Goal: Task Accomplishment & Management: Complete application form

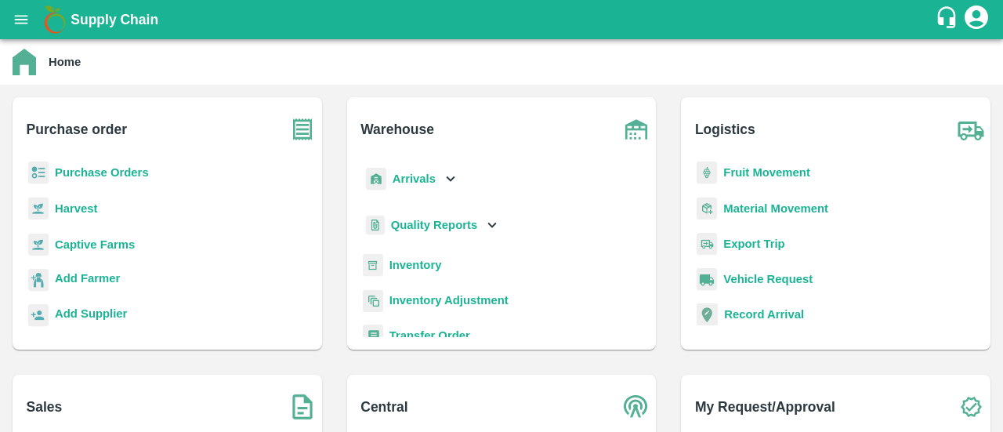
scroll to position [207, 0]
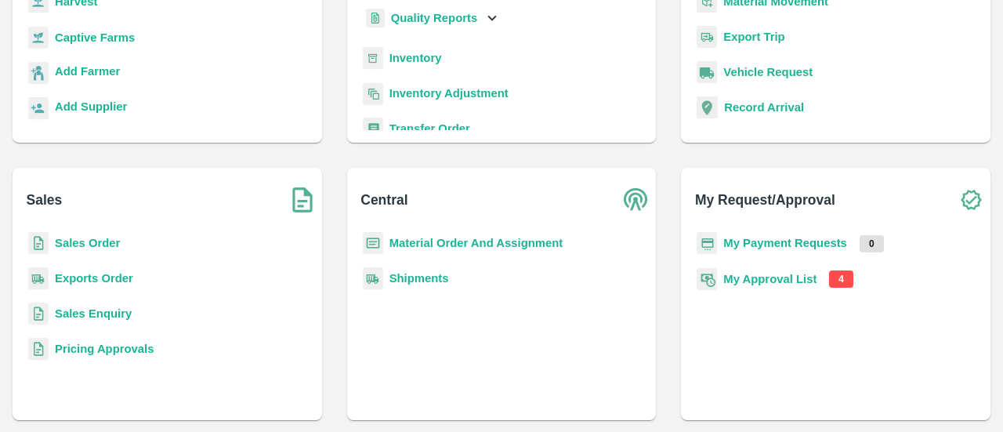
click at [738, 277] on b "My Approval List" at bounding box center [769, 279] width 93 height 13
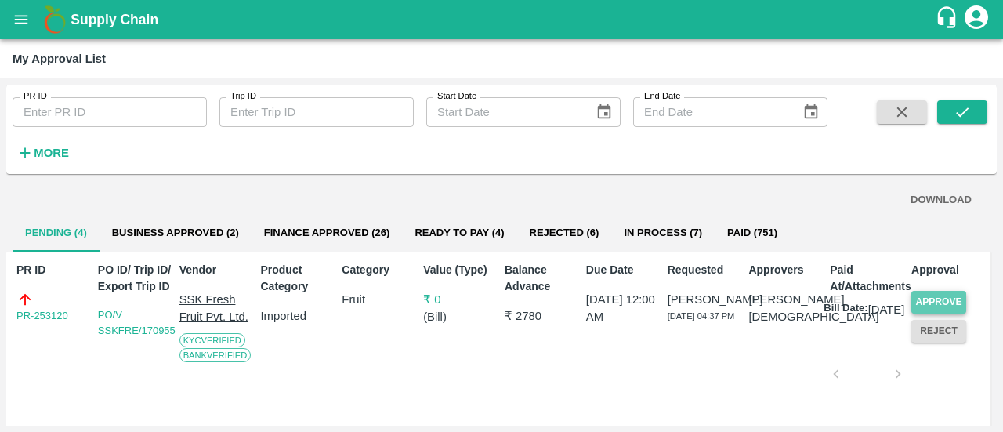
click at [923, 303] on button "Approve" at bounding box center [939, 302] width 55 height 23
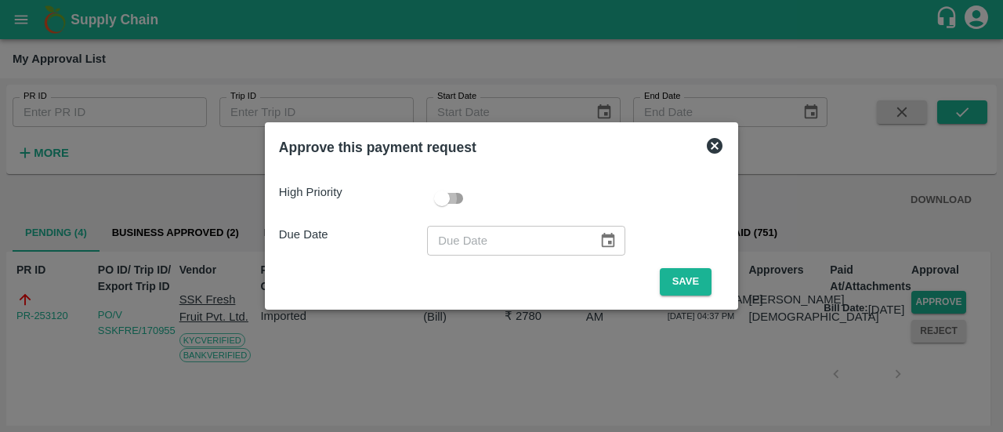
click at [454, 200] on input "checkbox" at bounding box center [441, 198] width 89 height 30
checkbox input "true"
click at [600, 244] on icon "Choose date" at bounding box center [608, 240] width 17 height 17
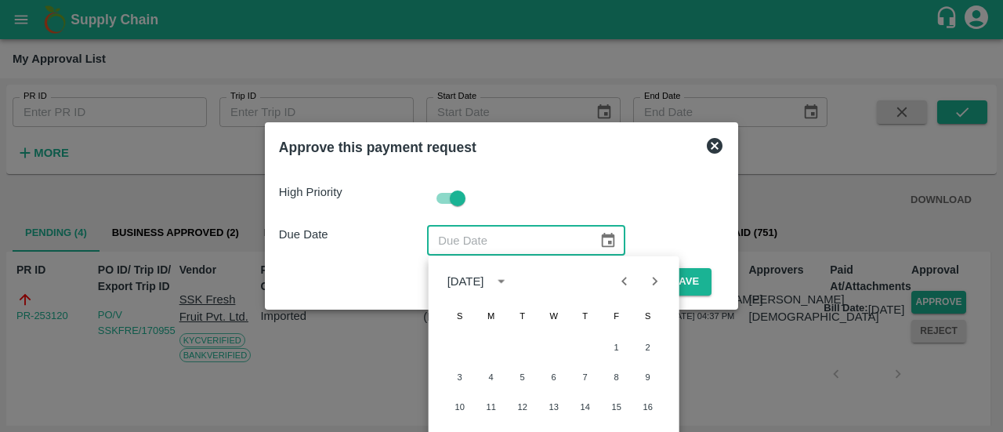
drag, startPoint x: 1003, startPoint y: 163, endPoint x: 1002, endPoint y: 212, distance: 48.6
click at [1002, 212] on div at bounding box center [501, 216] width 1003 height 432
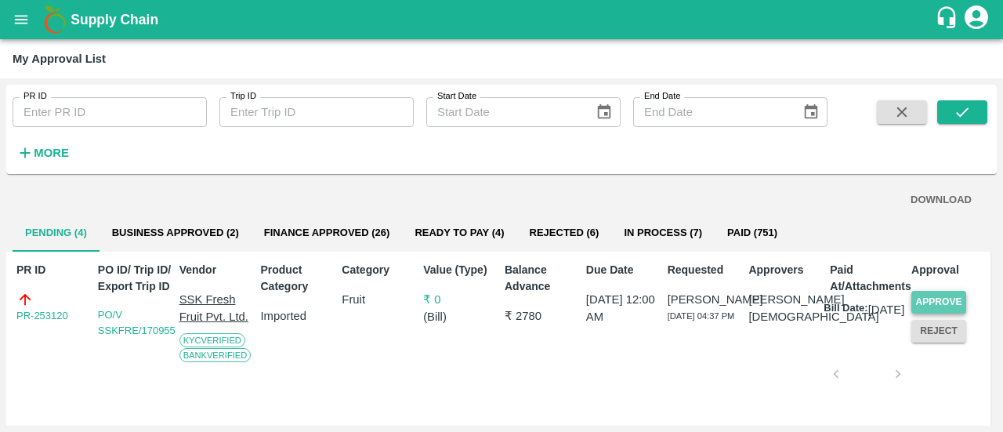
click at [923, 307] on button "Approve" at bounding box center [939, 302] width 55 height 23
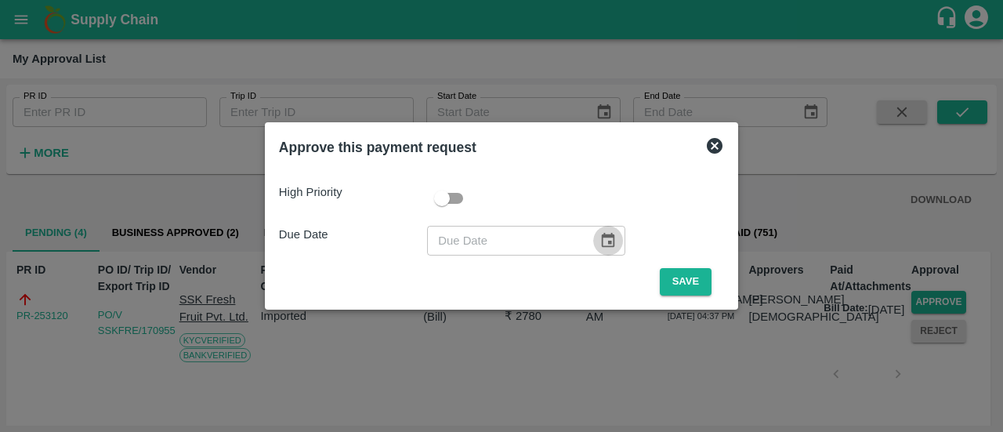
click at [611, 235] on icon "Choose date" at bounding box center [608, 240] width 17 height 17
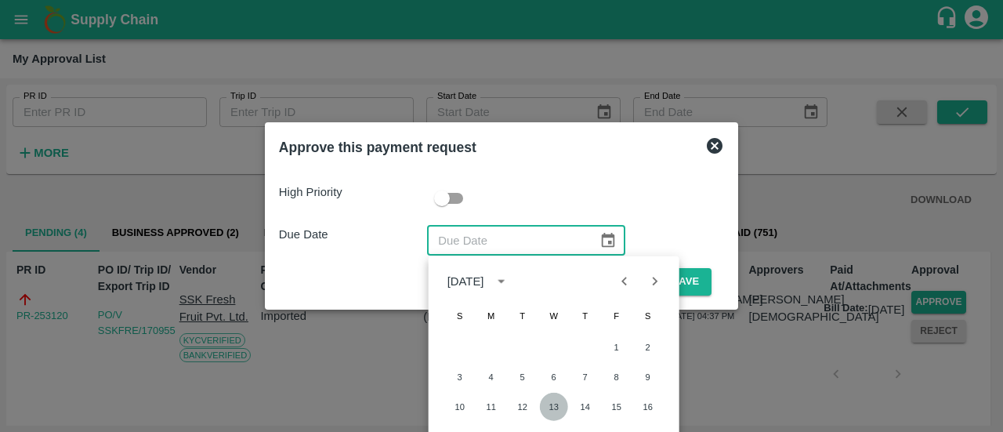
click at [557, 404] on button "13" at bounding box center [554, 407] width 28 height 28
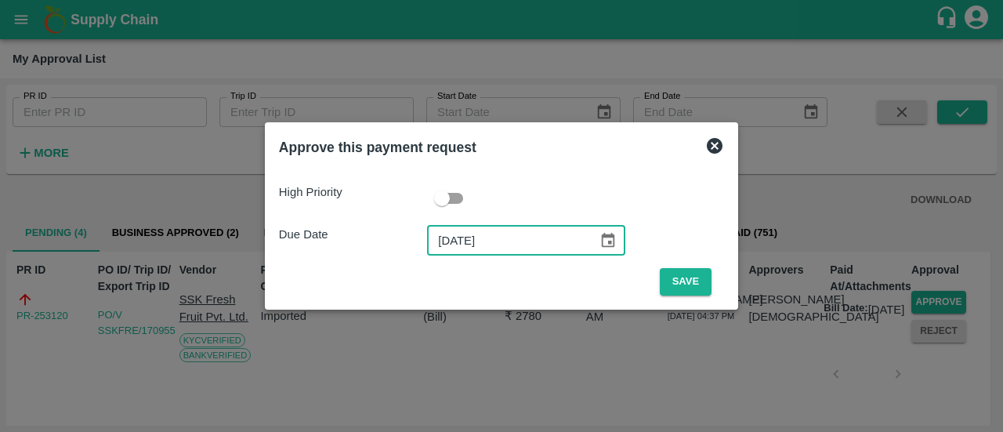
click at [452, 241] on input "[DATE]" at bounding box center [507, 241] width 160 height 30
type input "[DATE]"
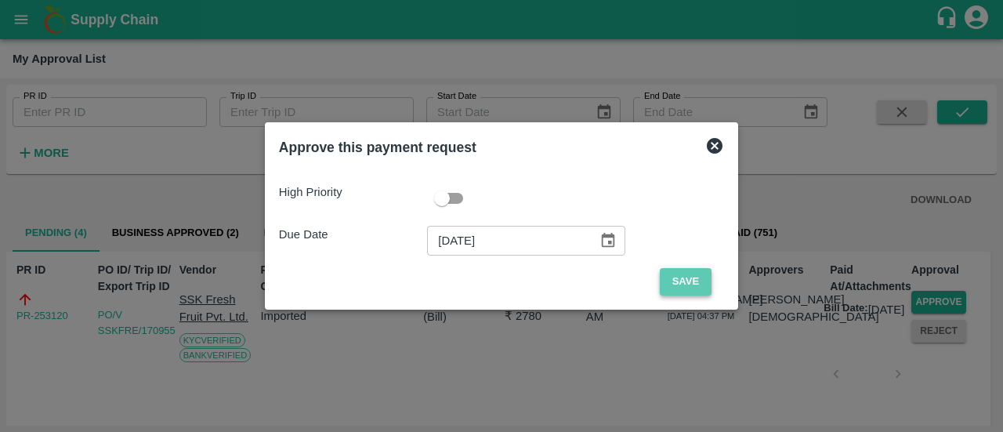
click at [688, 283] on button "Save" at bounding box center [686, 281] width 52 height 27
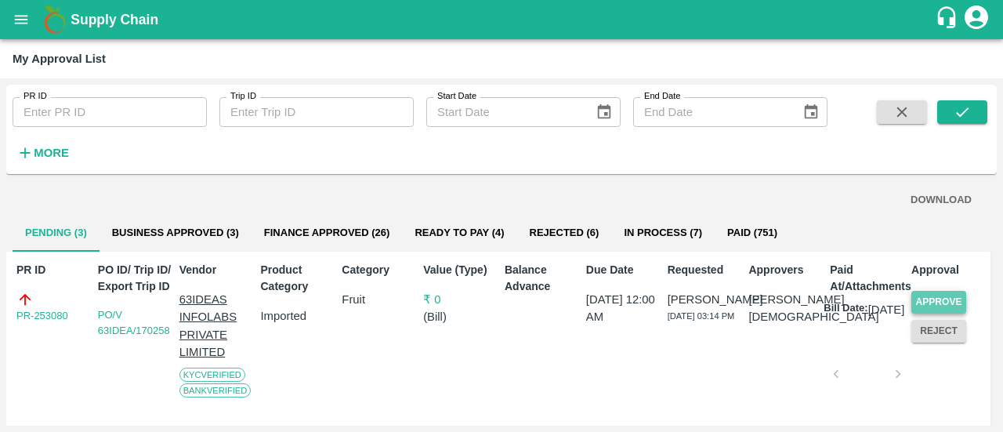
click at [952, 304] on button "Approve" at bounding box center [939, 302] width 55 height 23
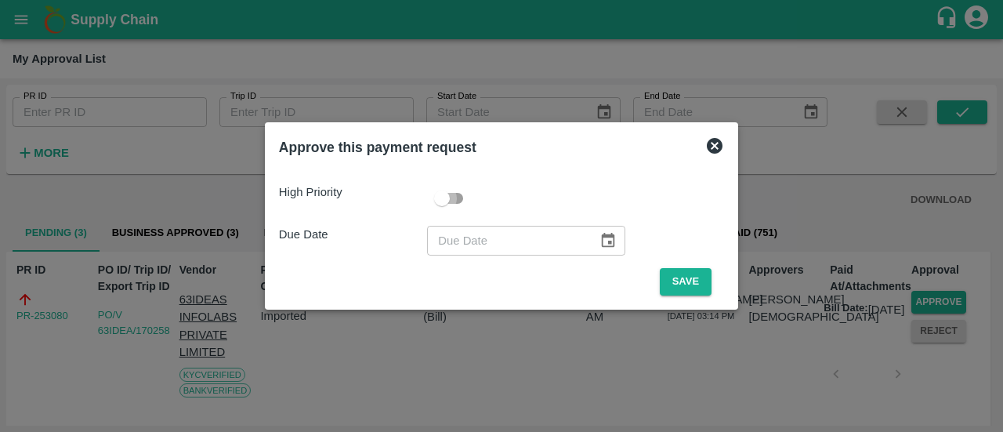
click at [461, 198] on input "checkbox" at bounding box center [441, 198] width 89 height 30
checkbox input "true"
click at [605, 245] on icon "Choose date" at bounding box center [608, 240] width 17 height 17
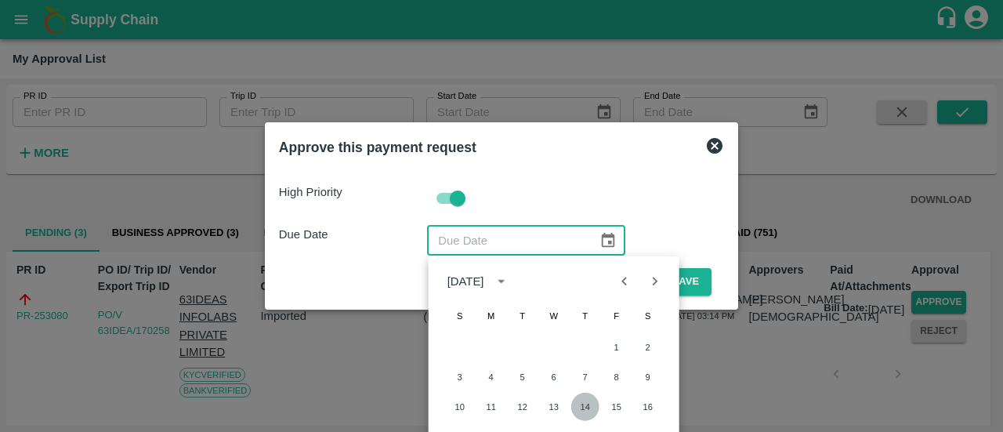
click at [588, 407] on button "14" at bounding box center [585, 407] width 28 height 28
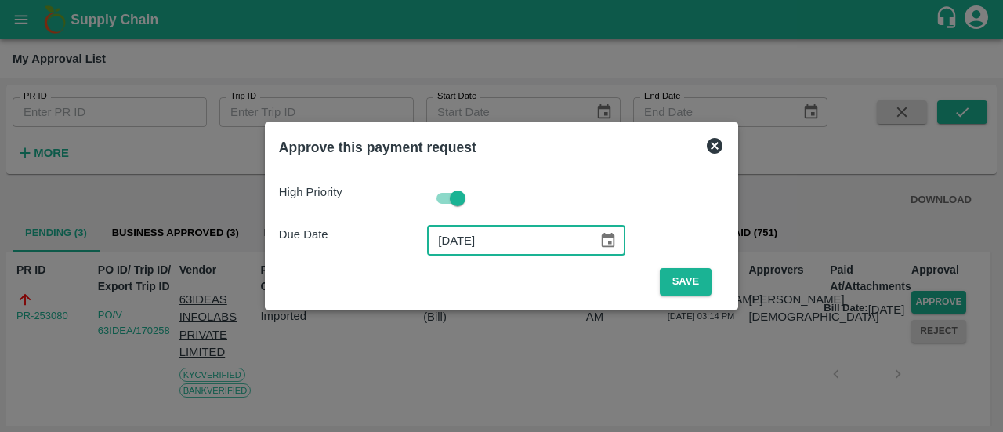
click at [453, 238] on input "[DATE]" at bounding box center [507, 241] width 160 height 30
type input "[DATE]"
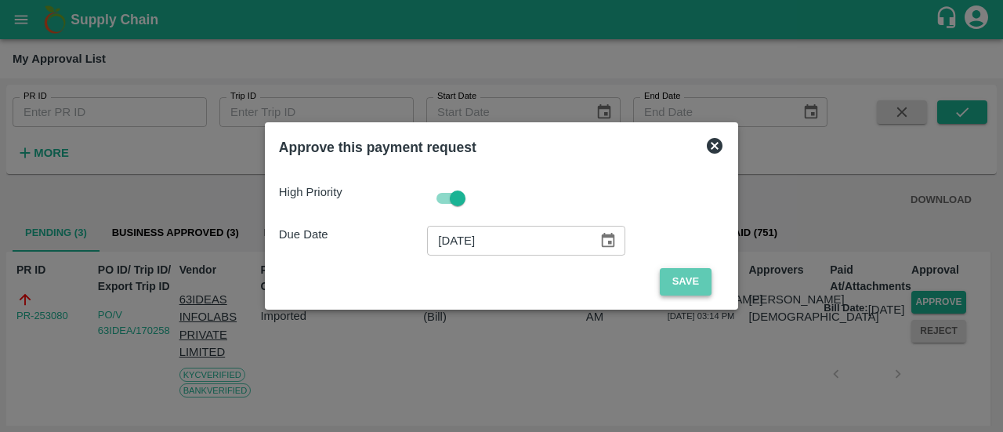
click at [684, 278] on button "Save" at bounding box center [686, 281] width 52 height 27
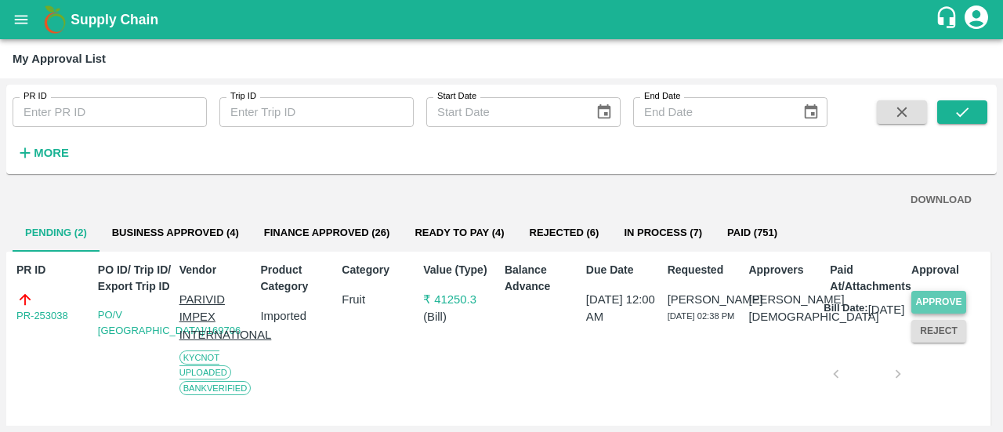
click at [943, 305] on button "Approve" at bounding box center [939, 302] width 55 height 23
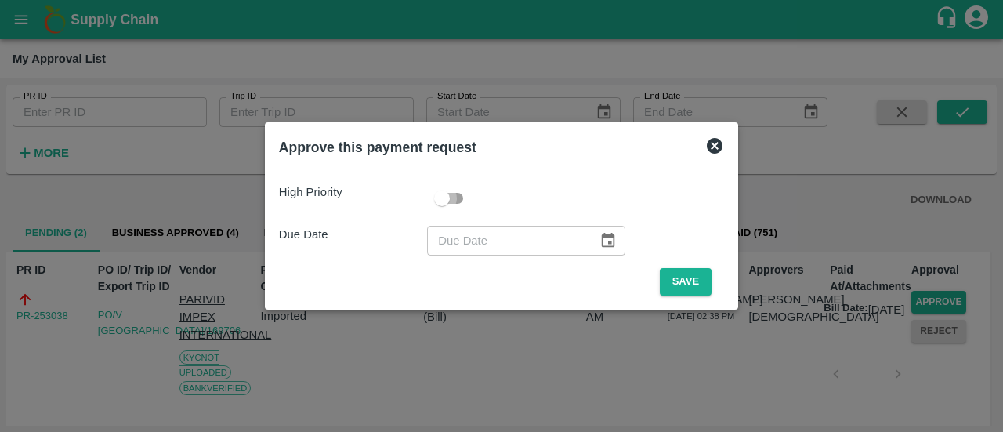
click at [453, 197] on input "checkbox" at bounding box center [441, 198] width 89 height 30
checkbox input "true"
click at [604, 243] on icon "Choose date" at bounding box center [608, 240] width 13 height 15
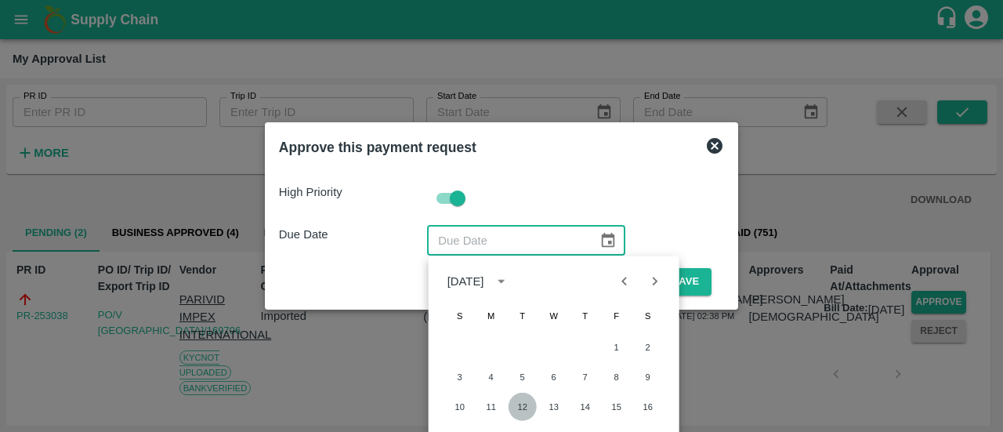
click at [522, 404] on button "12" at bounding box center [523, 407] width 28 height 28
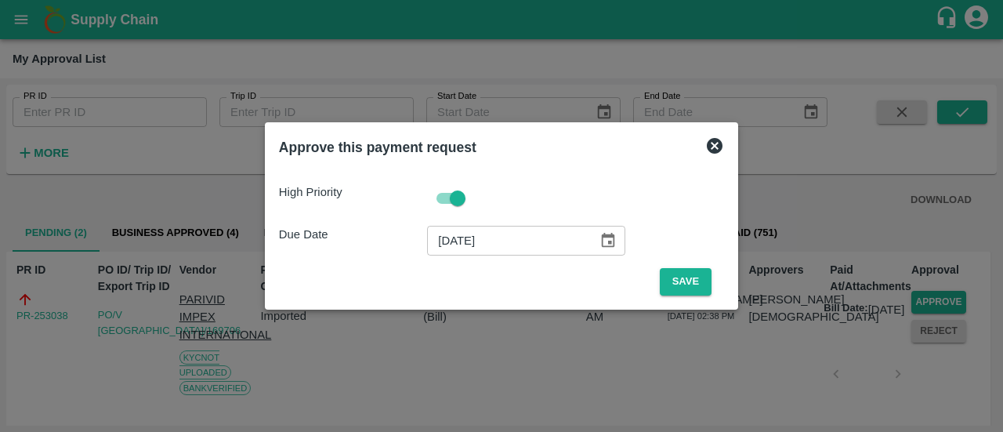
click at [454, 239] on input "[DATE]" at bounding box center [507, 241] width 160 height 30
type input "[DATE]"
click at [669, 281] on button "Save" at bounding box center [686, 281] width 52 height 27
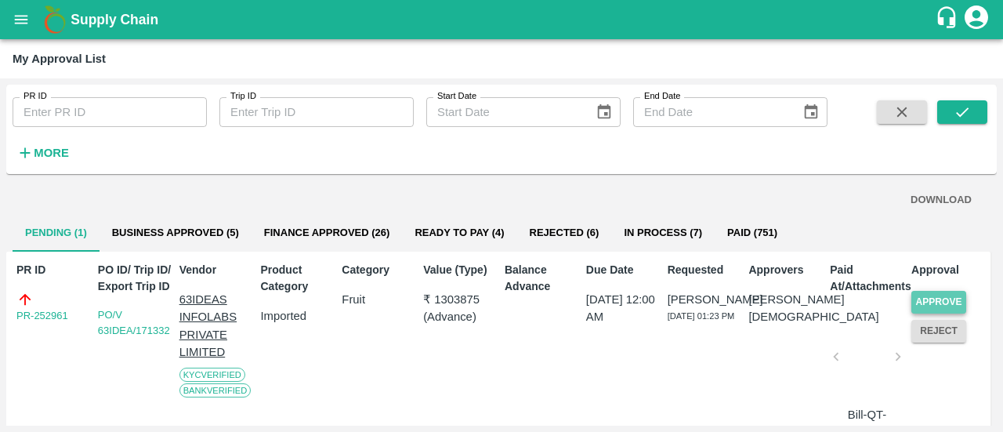
click at [941, 296] on button "Approve" at bounding box center [939, 302] width 55 height 23
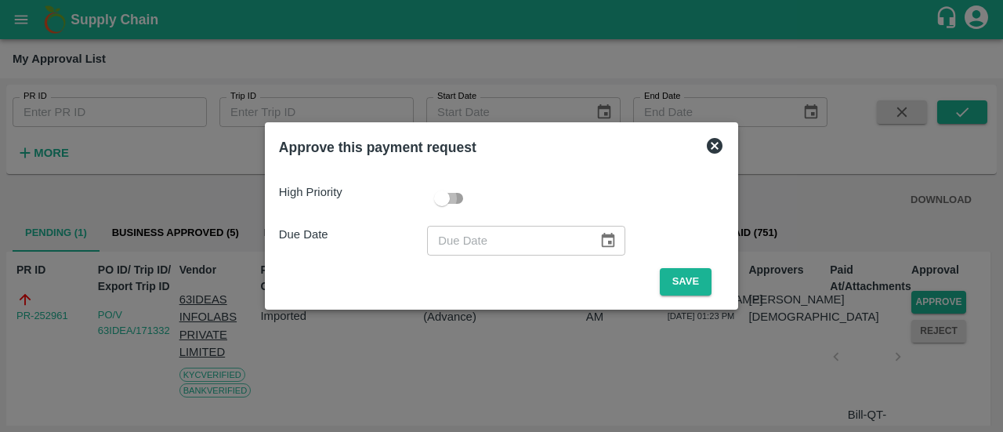
click at [462, 198] on input "checkbox" at bounding box center [441, 198] width 89 height 30
checkbox input "true"
click at [605, 246] on icon "Choose date" at bounding box center [608, 240] width 13 height 15
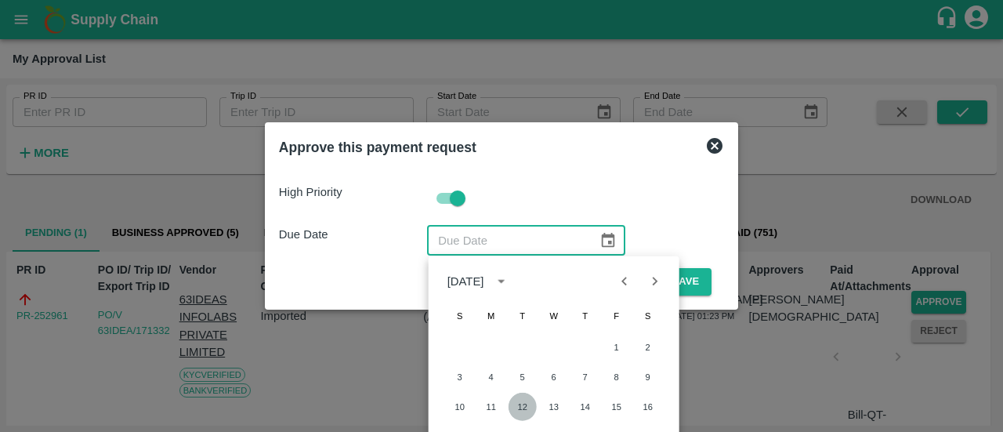
click at [520, 406] on button "12" at bounding box center [523, 407] width 28 height 28
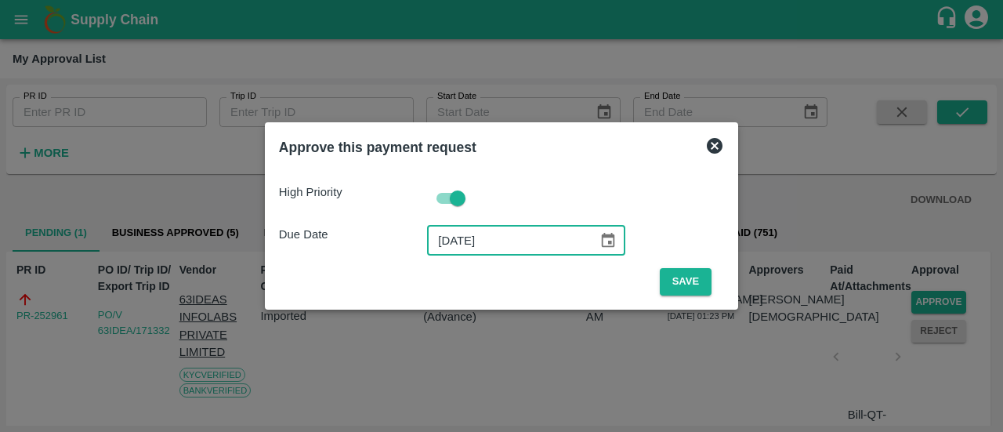
click at [450, 241] on input "[DATE]" at bounding box center [507, 241] width 160 height 30
type input "[DATE]"
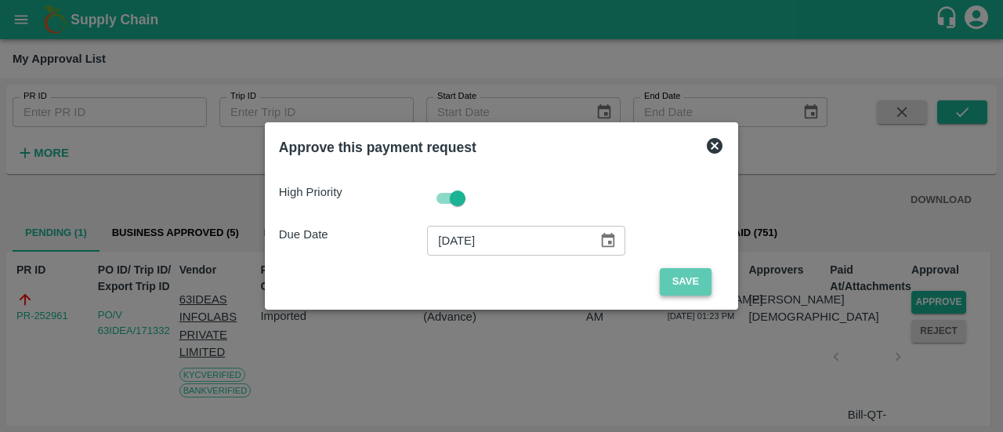
click at [665, 277] on button "Save" at bounding box center [686, 281] width 52 height 27
